Goal: Task Accomplishment & Management: Use online tool/utility

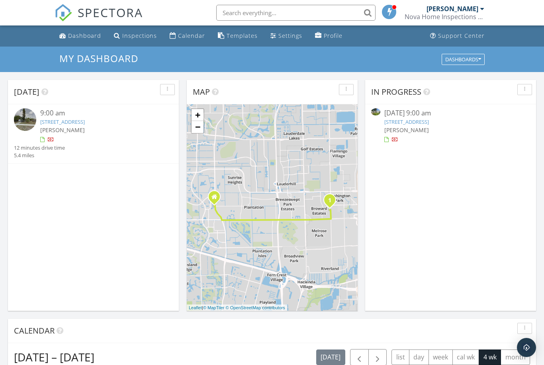
click at [85, 39] on div "Dashboard" at bounding box center [84, 36] width 33 height 8
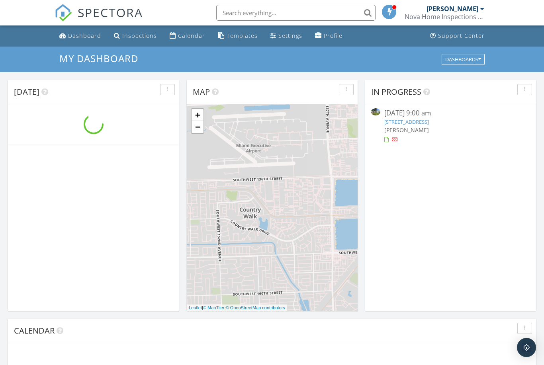
scroll to position [725, 544]
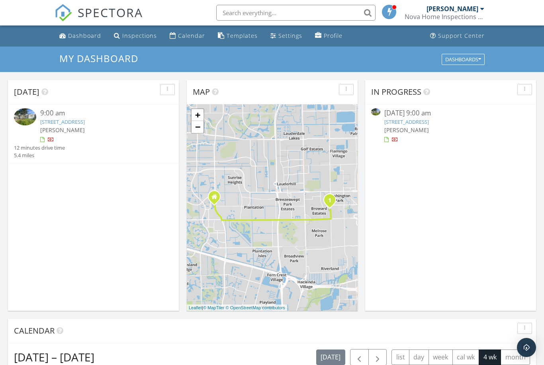
click at [64, 117] on div "9:00 am" at bounding box center [99, 113] width 119 height 10
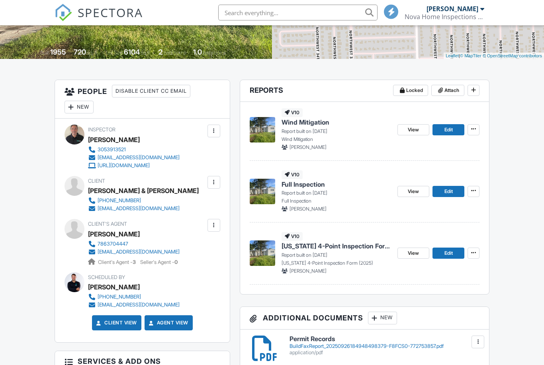
scroll to position [198, 0]
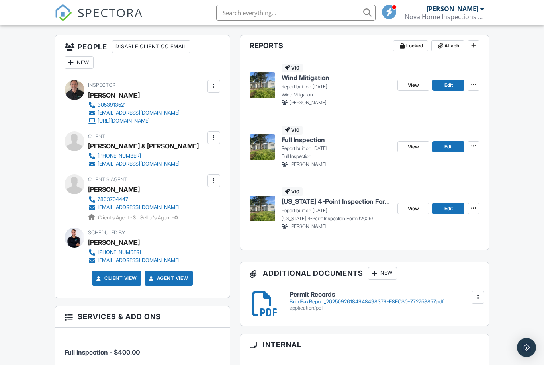
click at [304, 82] on span "Wind Mitigation" at bounding box center [306, 77] width 48 height 9
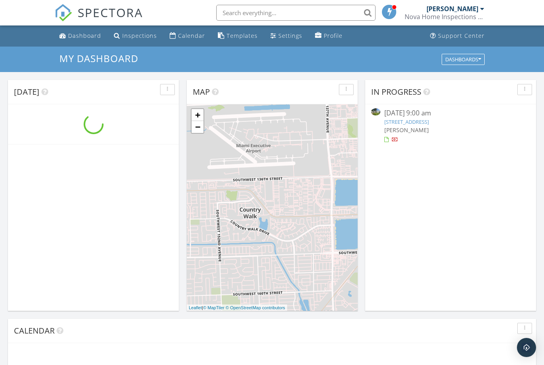
scroll to position [725, 544]
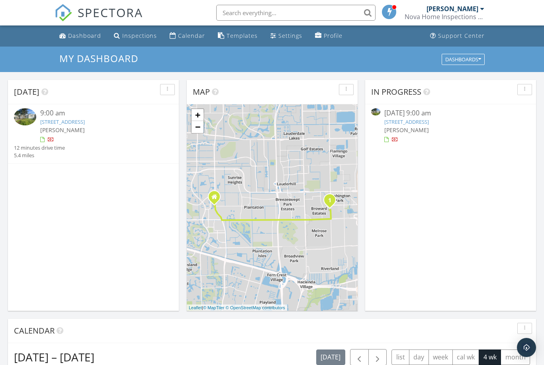
click at [67, 124] on link "[STREET_ADDRESS]" at bounding box center [62, 121] width 45 height 7
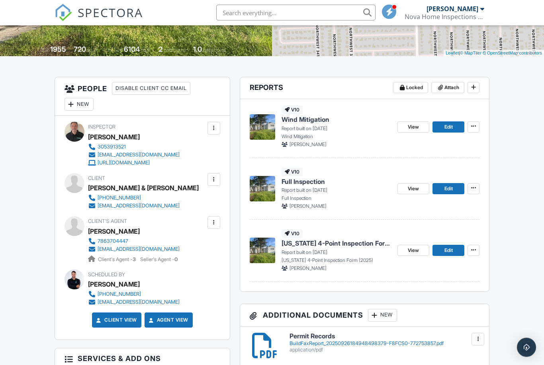
scroll to position [156, 0]
click at [310, 247] on span "[US_STATE] 4-Point Inspection Form (2025)" at bounding box center [337, 243] width 110 height 9
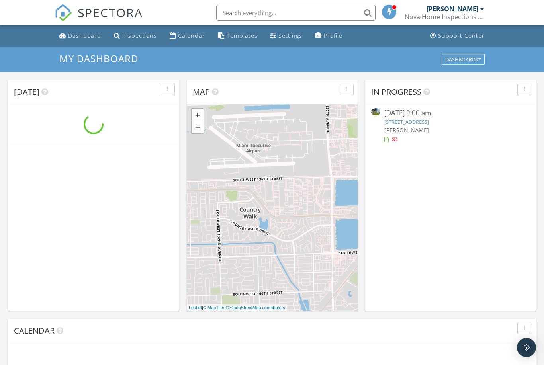
scroll to position [725, 544]
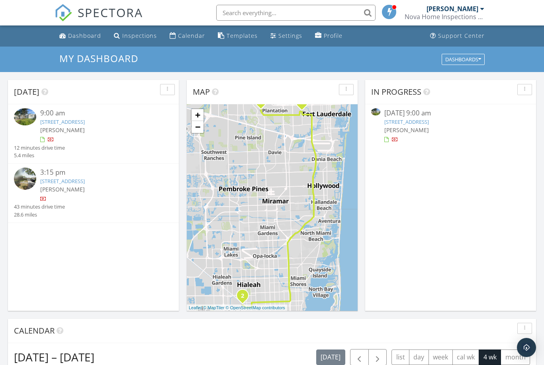
click at [55, 118] on link "3111 NW 4th Pl, Fort Lauderdale, FL 33311" at bounding box center [62, 121] width 45 height 7
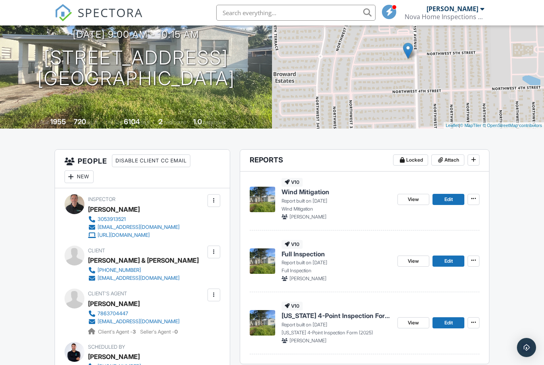
scroll to position [85, 0]
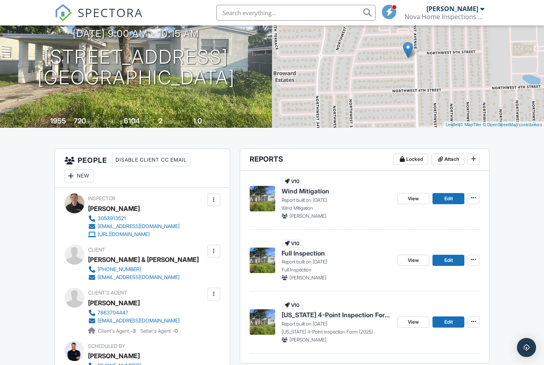
click at [306, 254] on span "Full Inspection" at bounding box center [303, 253] width 43 height 9
